Goal: Find specific page/section: Find specific page/section

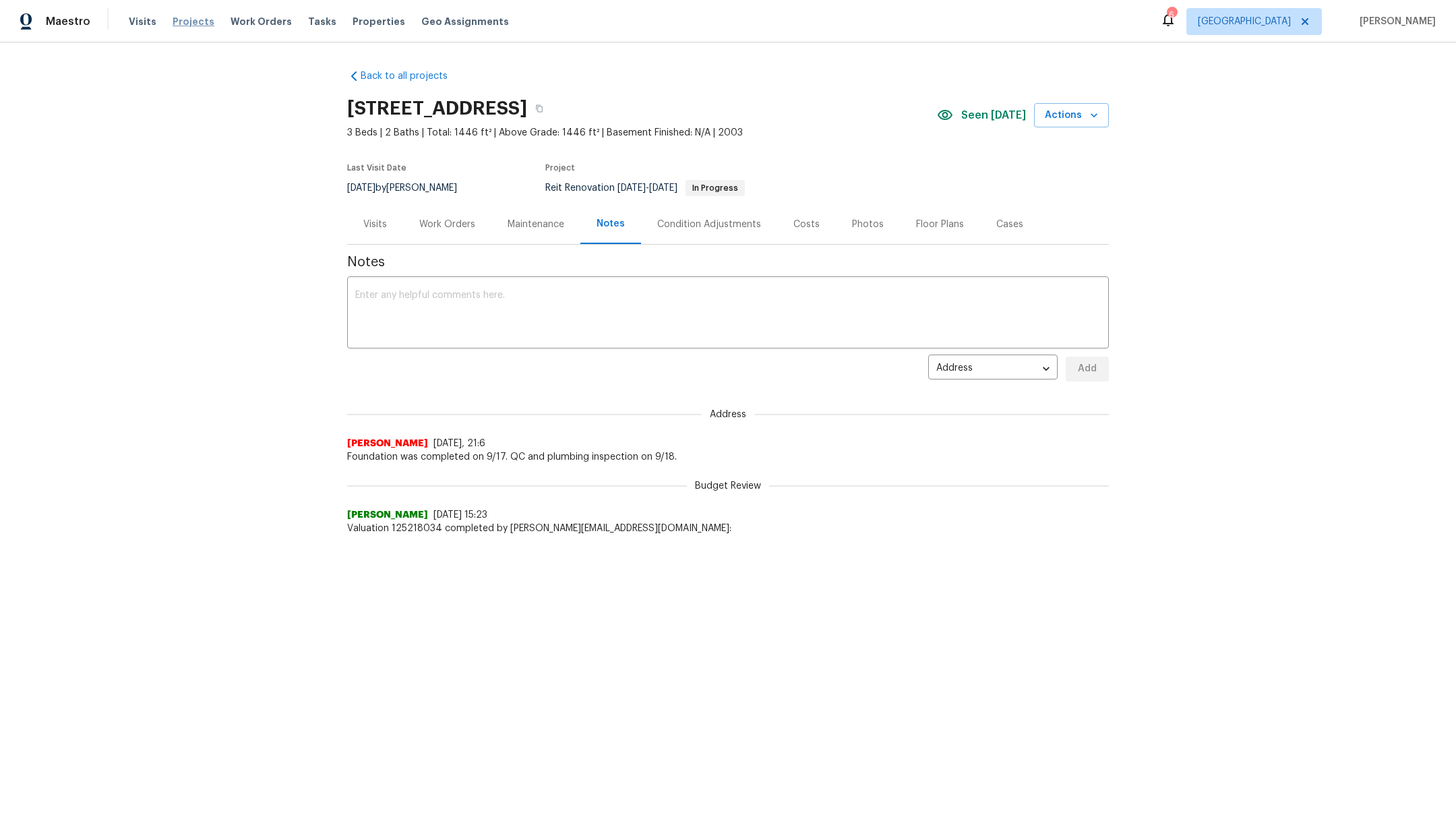
click at [186, 18] on span "Projects" at bounding box center [193, 21] width 41 height 14
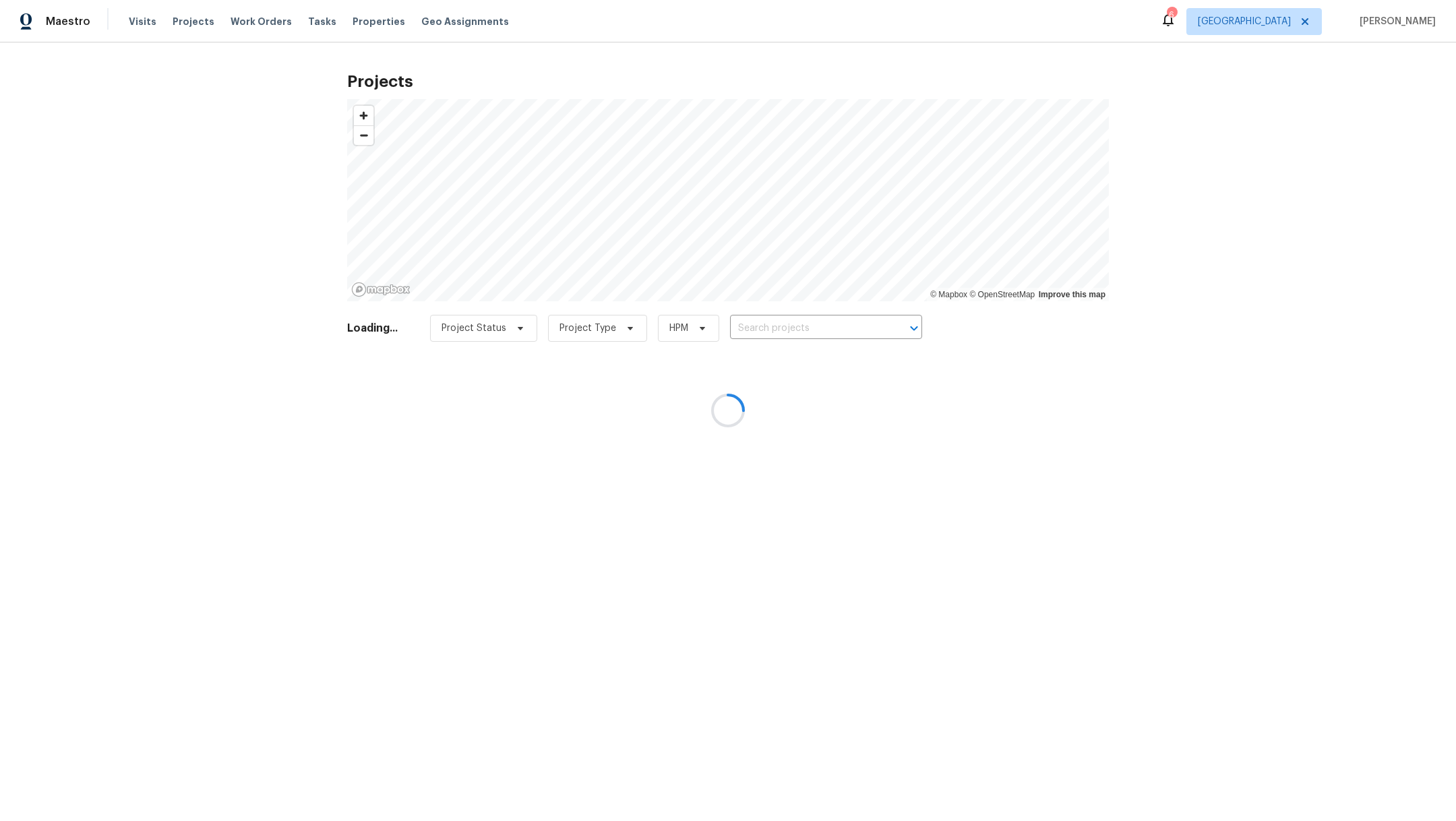
click at [773, 329] on div at bounding box center [728, 410] width 1456 height 821
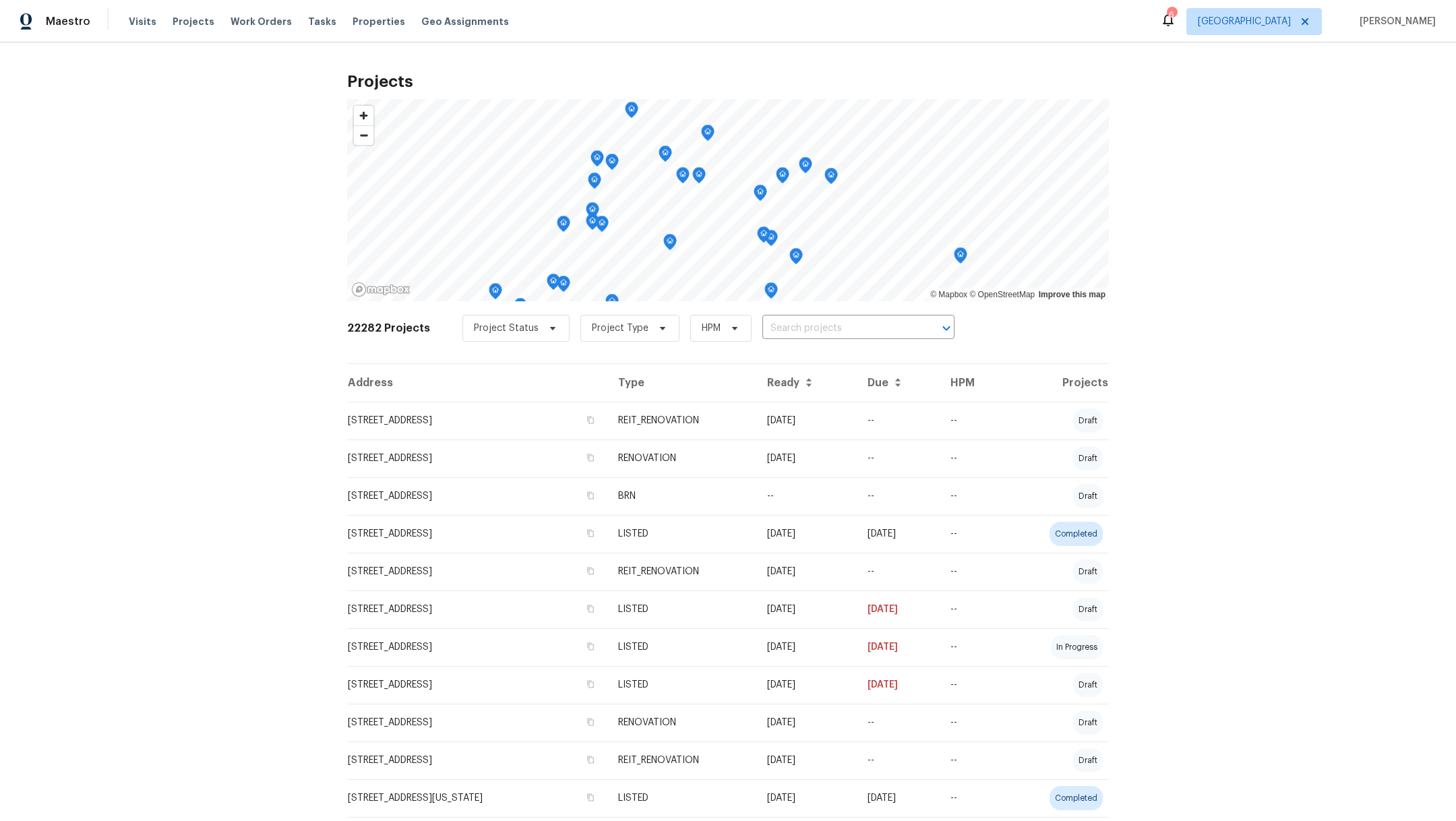
click at [773, 329] on input "text" at bounding box center [839, 329] width 154 height 21
type input "2906"
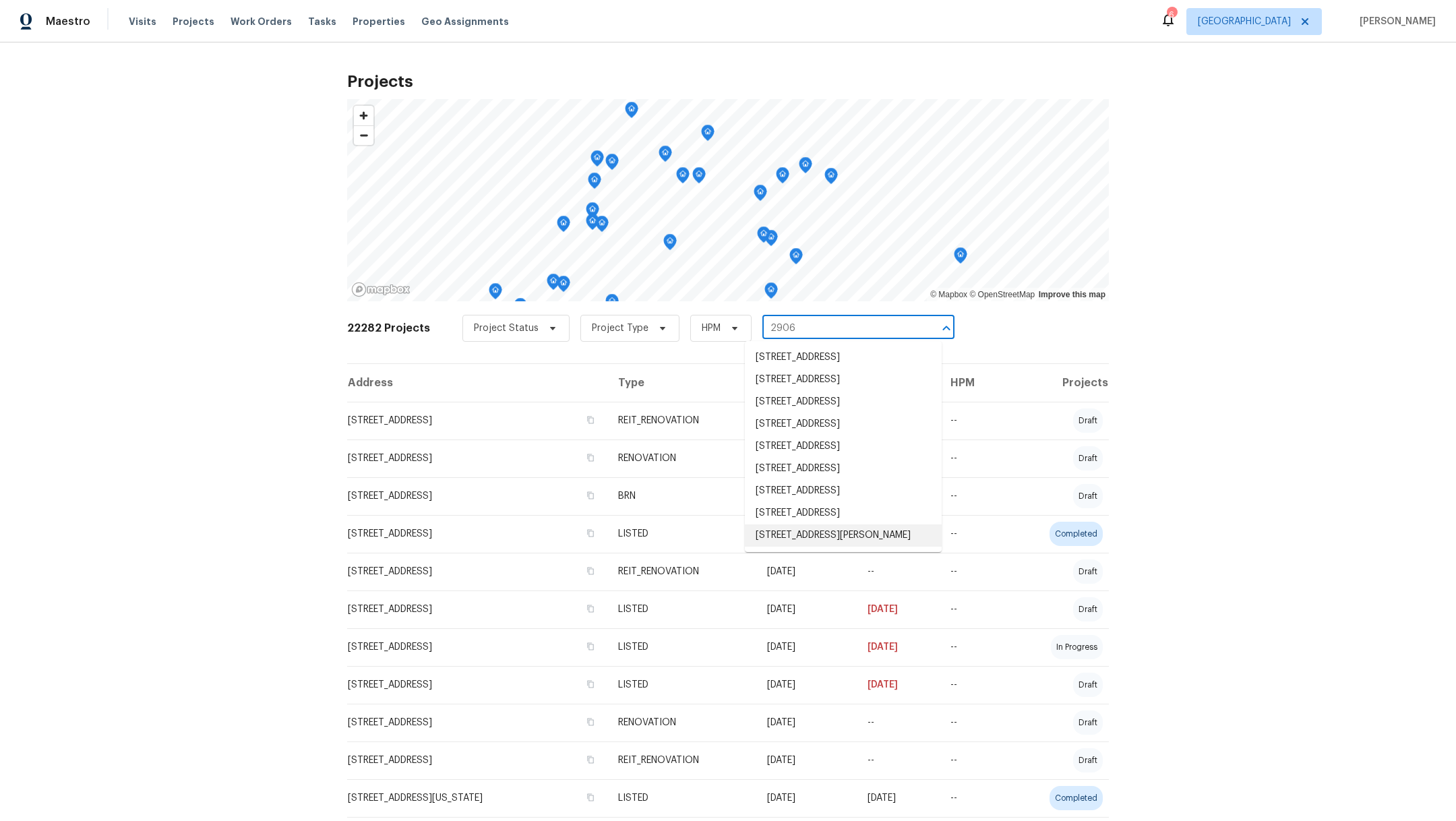
click at [777, 546] on li "[STREET_ADDRESS][PERSON_NAME]" at bounding box center [843, 535] width 197 height 22
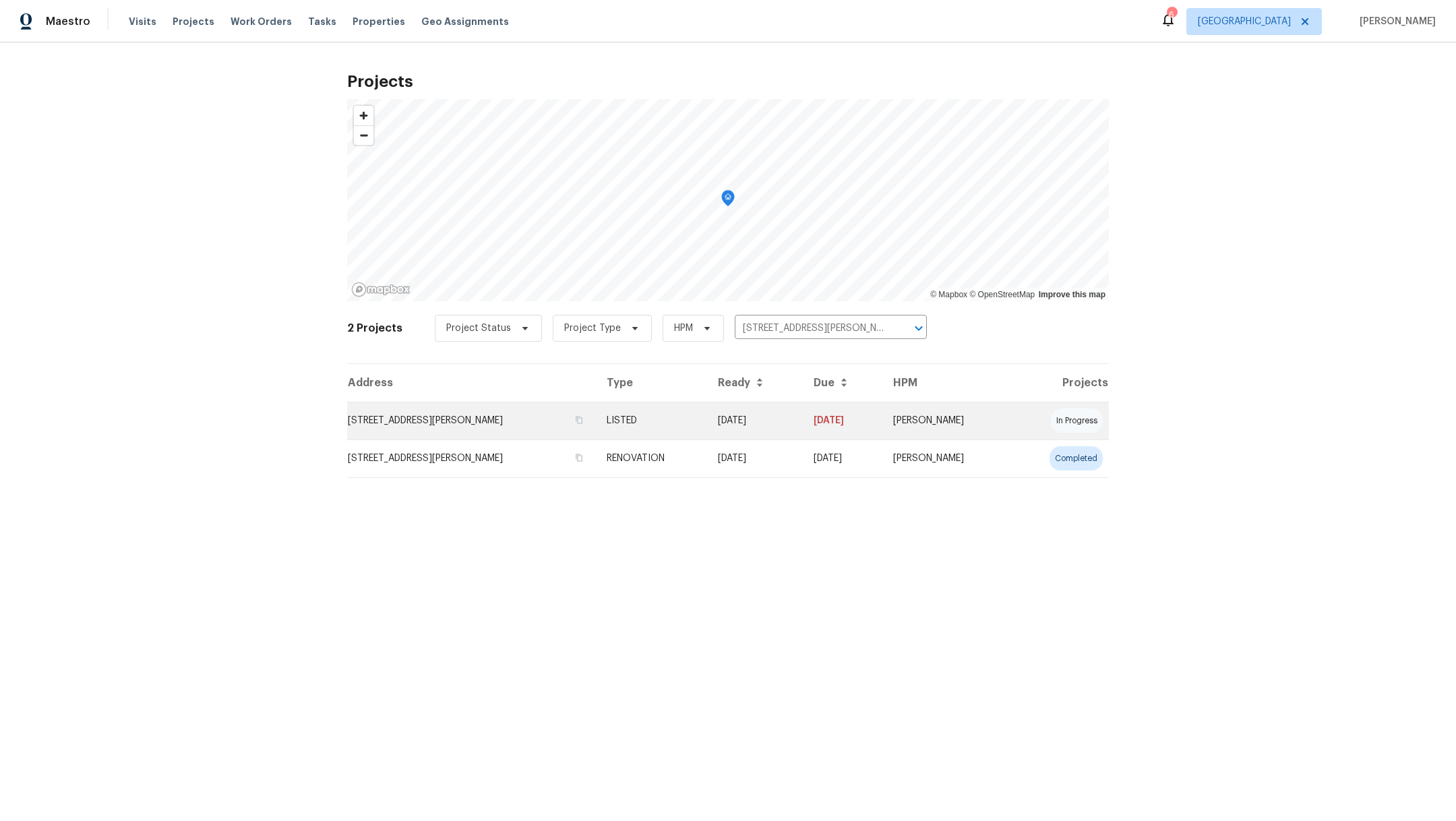
click at [467, 423] on td "[STREET_ADDRESS][PERSON_NAME]" at bounding box center [472, 421] width 249 height 38
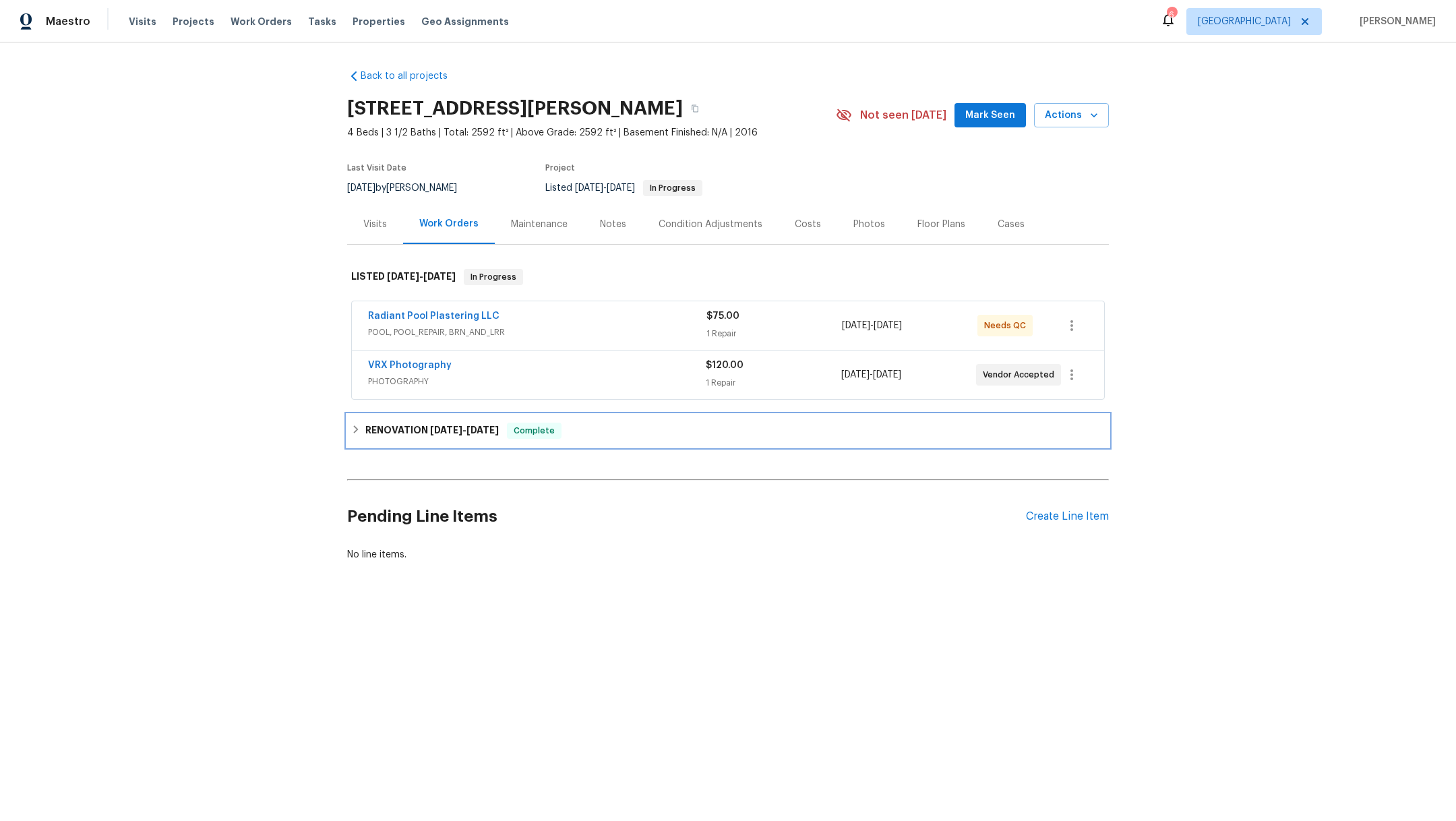
click at [396, 423] on h6 "RENOVATION [DATE] - [DATE]" at bounding box center [432, 430] width 133 height 16
